Goal: Information Seeking & Learning: Find specific page/section

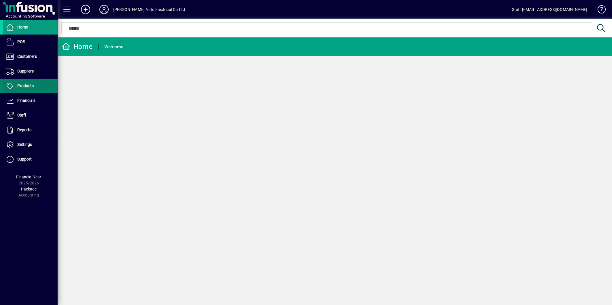
click at [26, 83] on span "Products" at bounding box center [18, 86] width 31 height 7
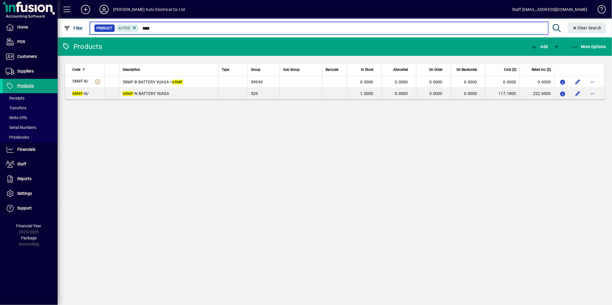
drag, startPoint x: 159, startPoint y: 27, endPoint x: 140, endPoint y: 27, distance: 18.7
click at [140, 27] on input "****" at bounding box center [341, 28] width 404 height 8
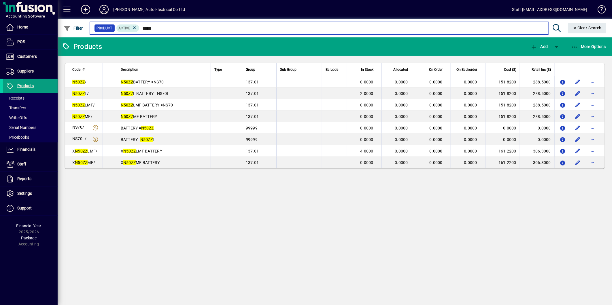
type input "*****"
